Goal: Task Accomplishment & Management: Manage account settings

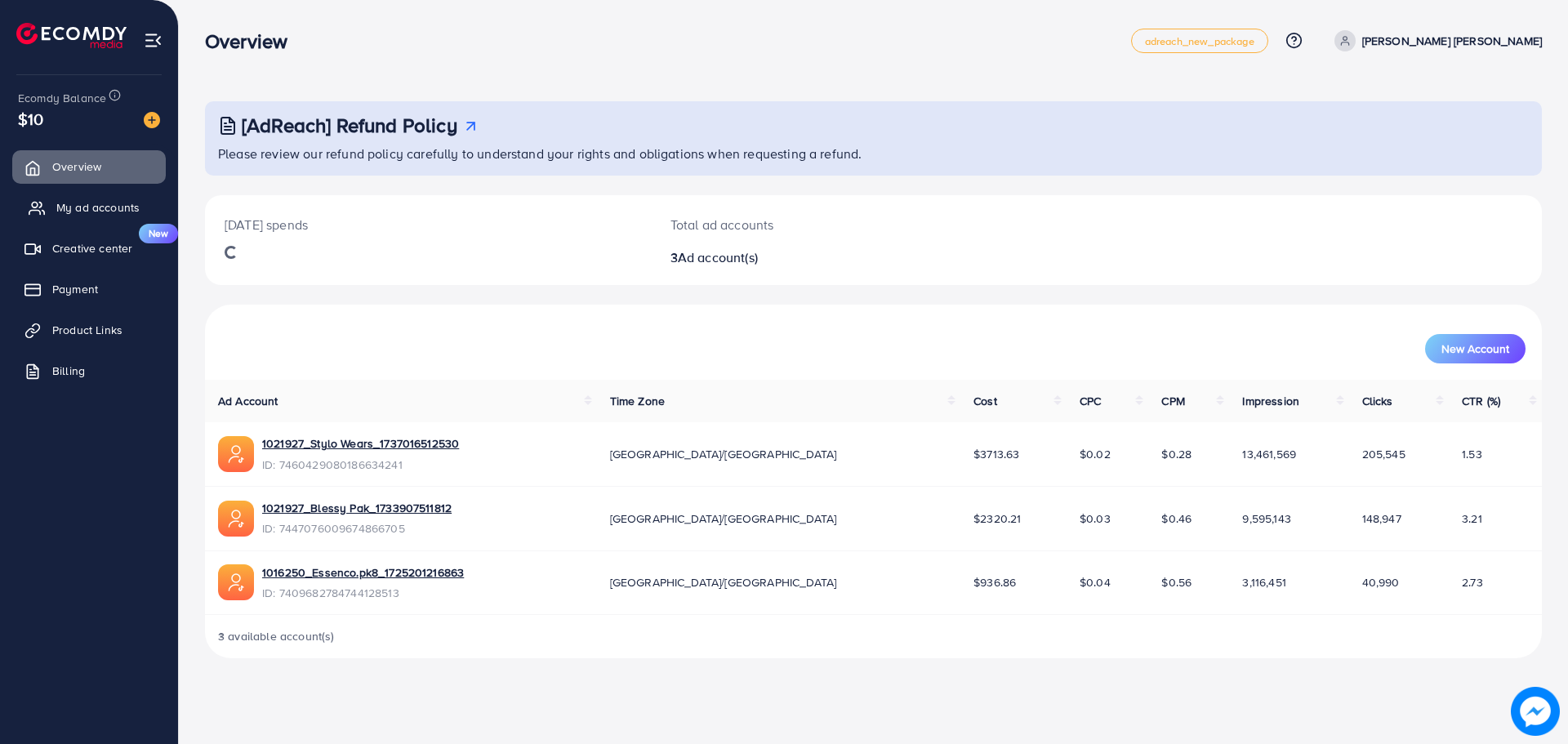
click at [103, 203] on span "My ad accounts" at bounding box center [98, 207] width 83 height 17
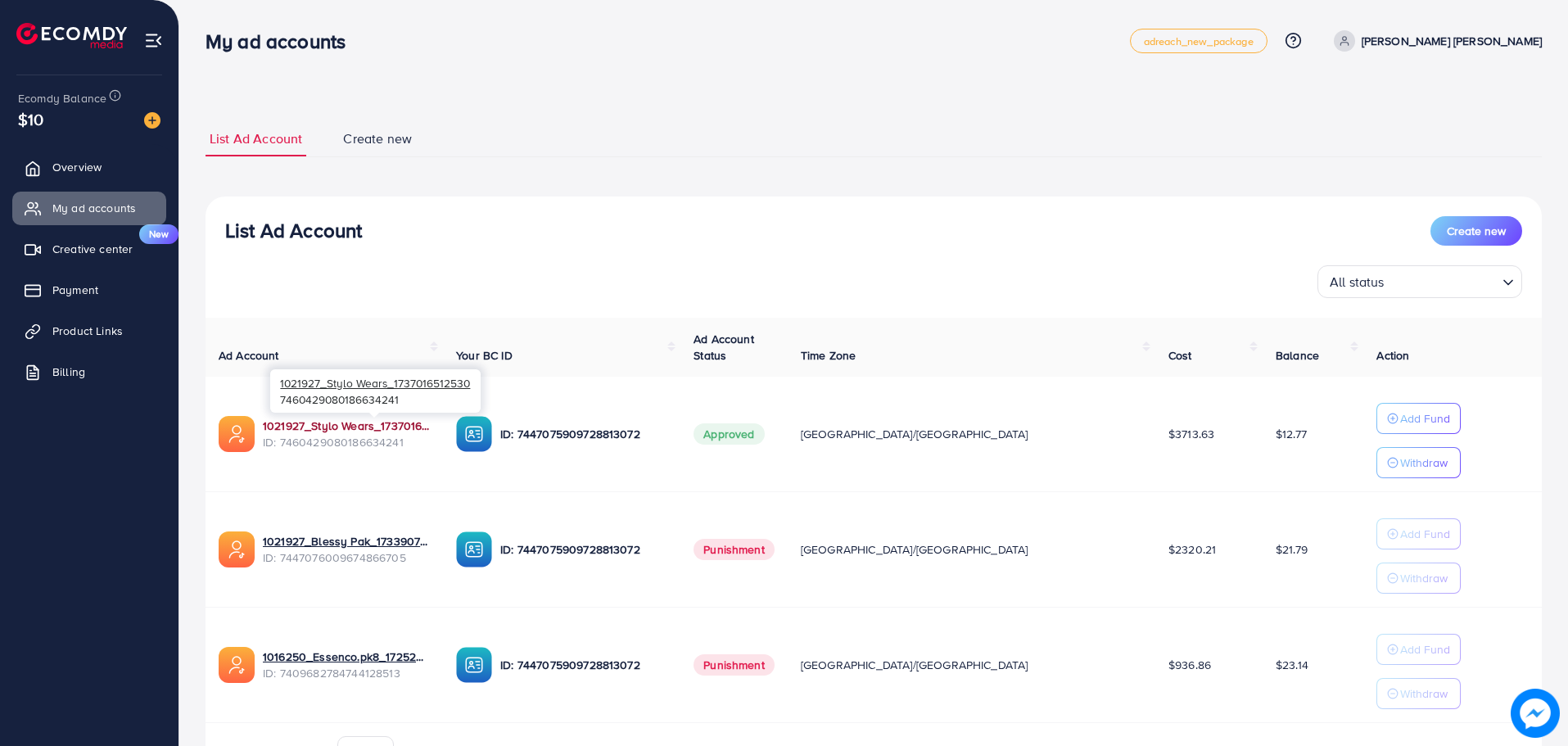
click at [404, 421] on link "1021927_Stylo Wears_1737016512530" at bounding box center [346, 426] width 167 height 17
drag, startPoint x: 1209, startPoint y: 432, endPoint x: 1245, endPoint y: 431, distance: 36.0
click at [1263, 431] on td "$12.77" at bounding box center [1313, 435] width 101 height 115
